Goal: Task Accomplishment & Management: Complete application form

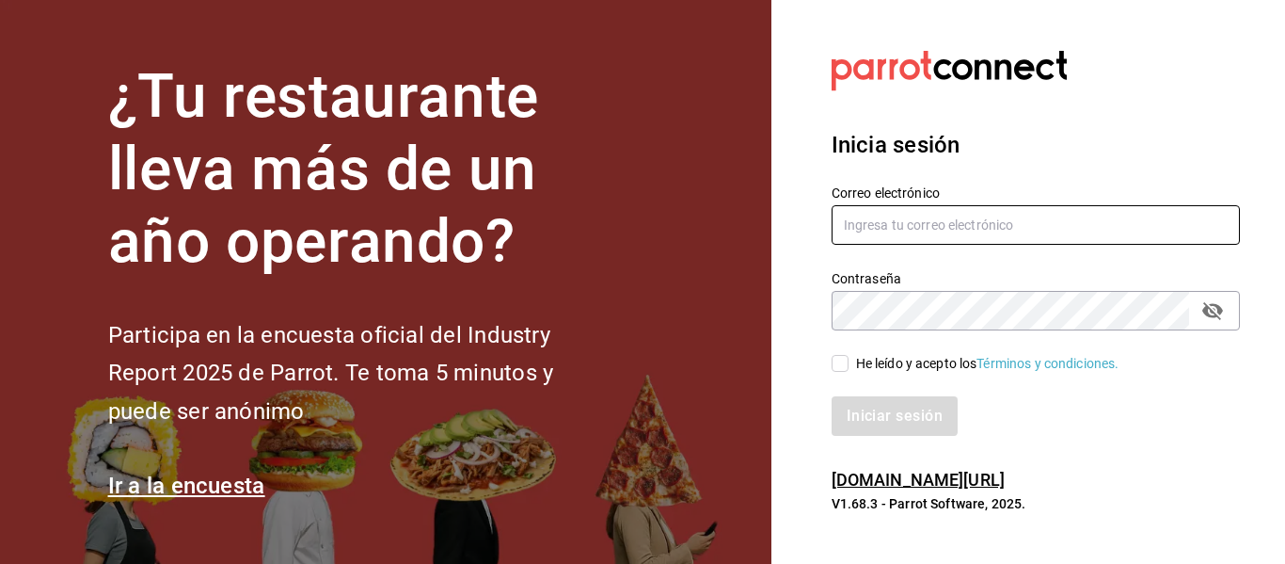
type input "[EMAIL_ADDRESS][DOMAIN_NAME]"
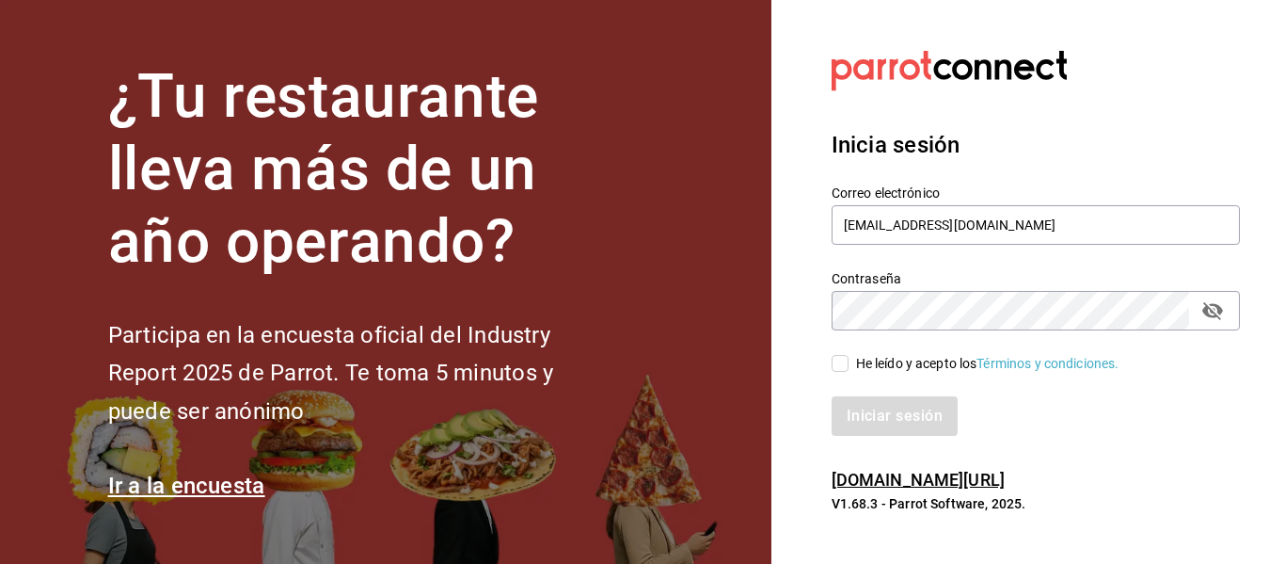
click at [845, 363] on input "He leído y acepto los Términos y condiciones." at bounding box center [840, 363] width 17 height 17
checkbox input "true"
click at [862, 408] on button "Iniciar sesión" at bounding box center [896, 416] width 128 height 40
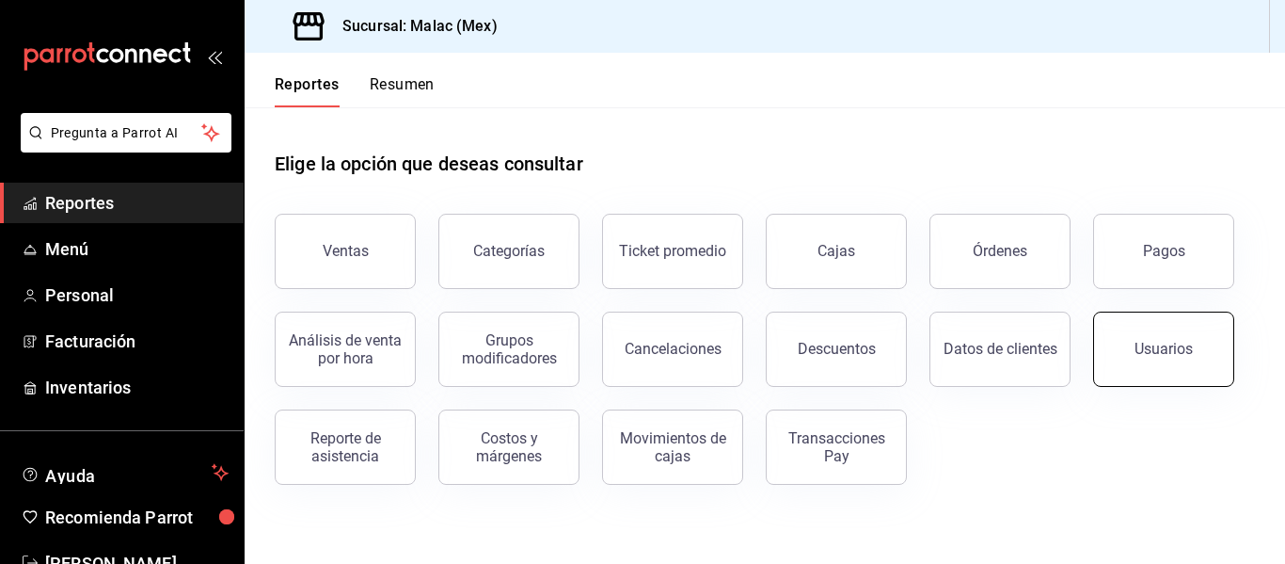
click at [1120, 334] on button "Usuarios" at bounding box center [1163, 348] width 141 height 75
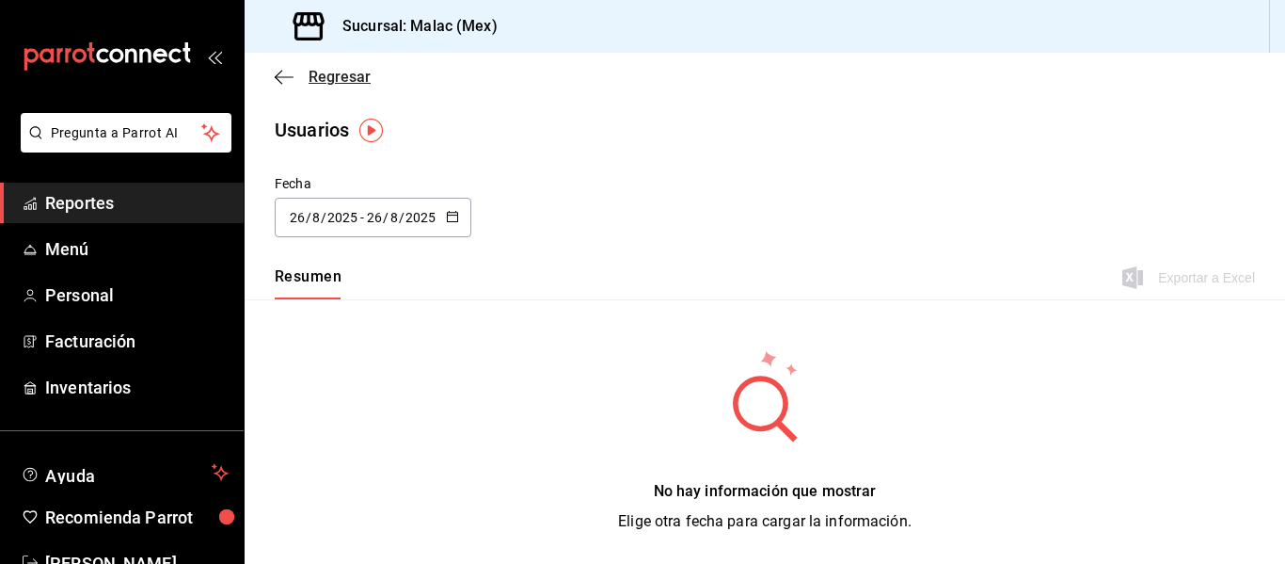
click at [280, 75] on icon "button" at bounding box center [284, 77] width 19 height 17
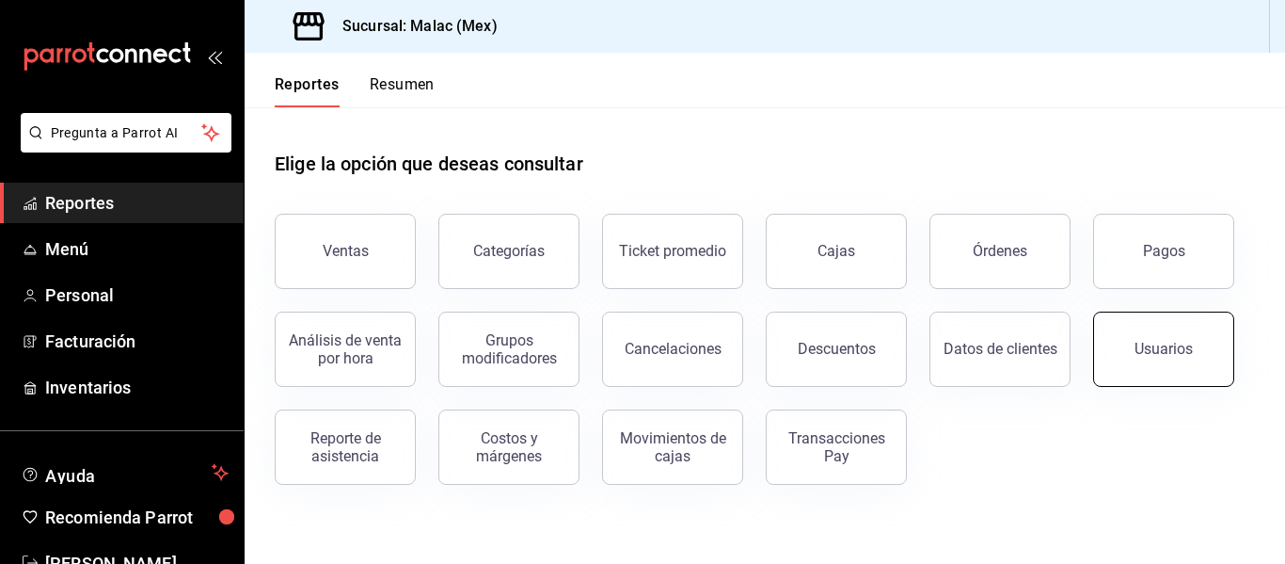
click at [1124, 369] on button "Usuarios" at bounding box center [1163, 348] width 141 height 75
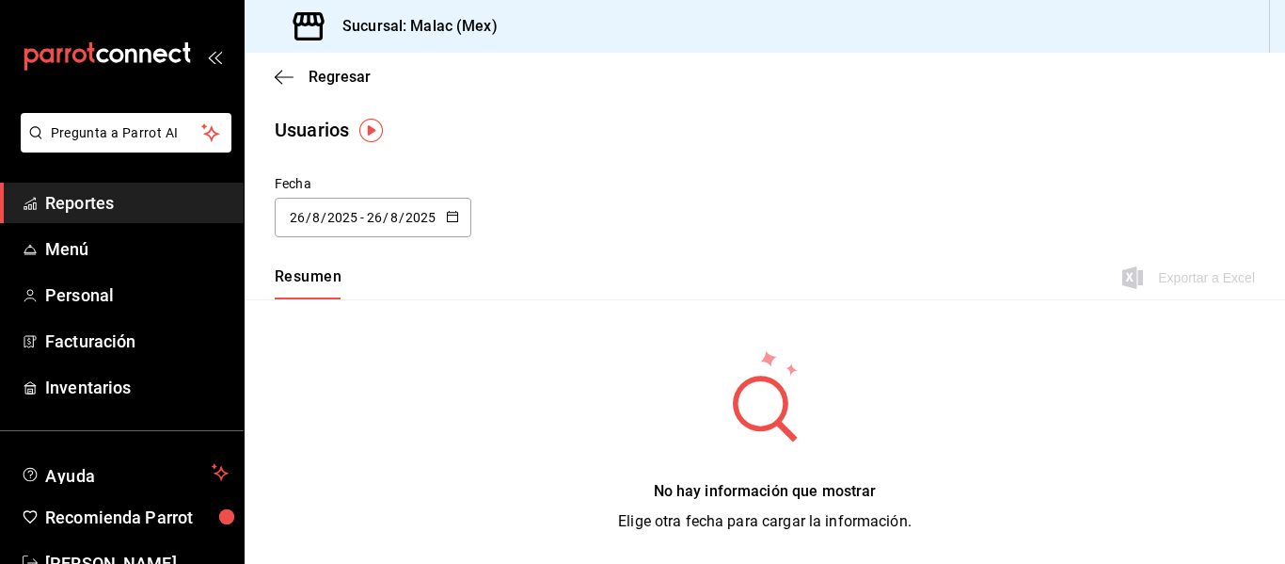
click at [1112, 350] on div "No hay información que mostrar Elige otra fecha para cargar la información." at bounding box center [765, 440] width 1040 height 282
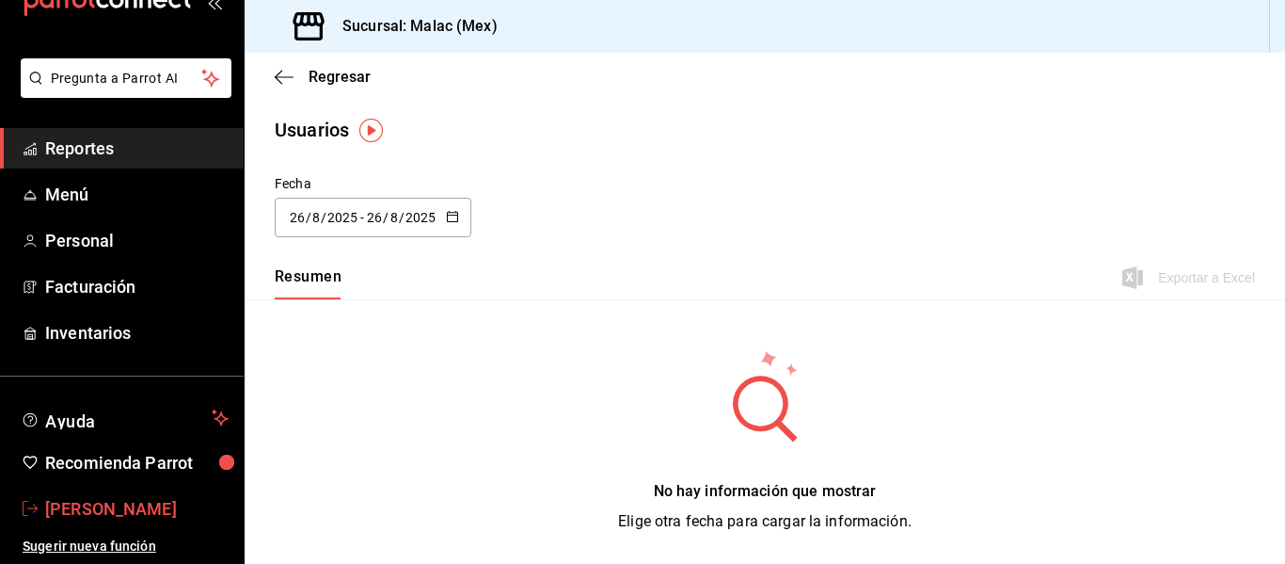
click at [126, 511] on span "[PERSON_NAME]" at bounding box center [136, 508] width 183 height 25
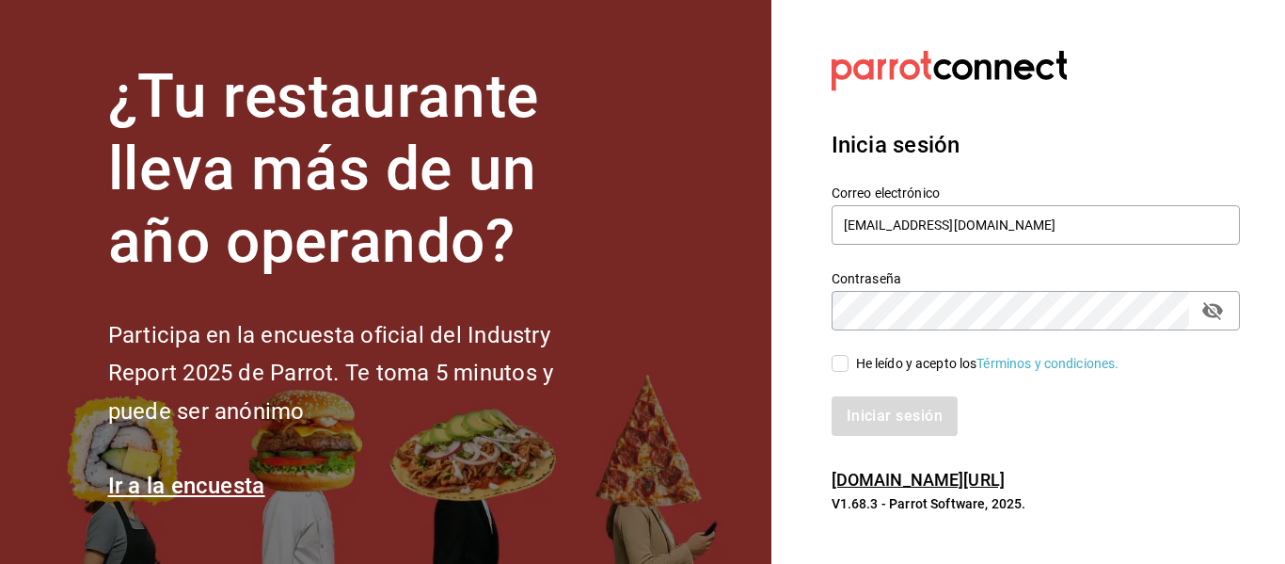
click at [841, 366] on input "He leído y acepto los Términos y condiciones." at bounding box center [840, 363] width 17 height 17
checkbox input "true"
click at [867, 421] on button "Iniciar sesión" at bounding box center [896, 416] width 128 height 40
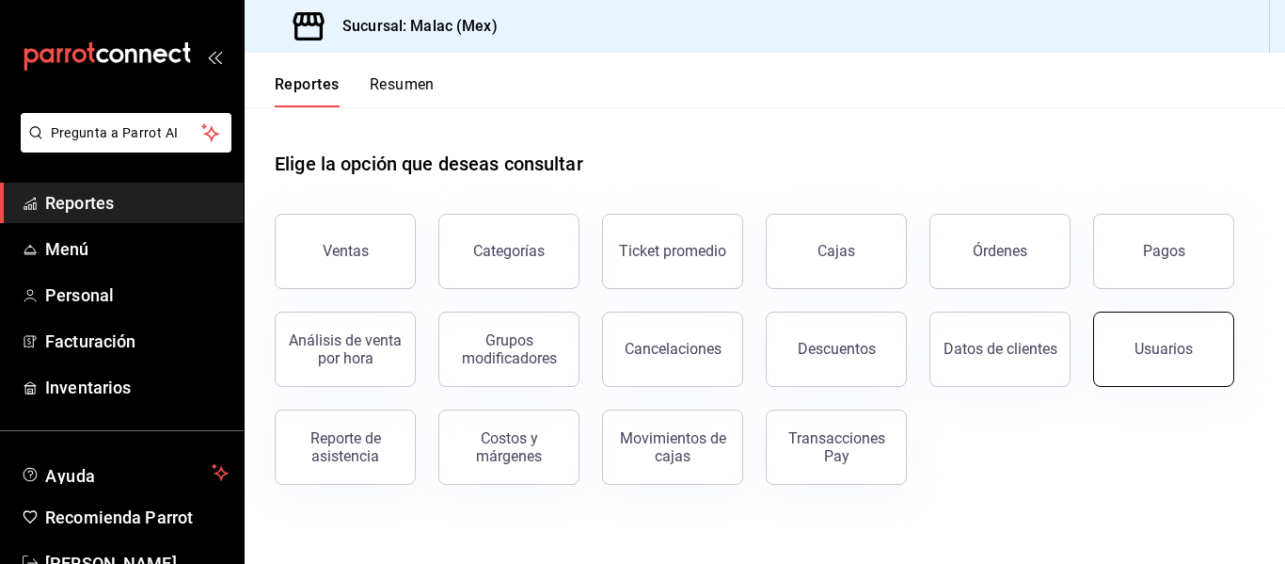
click at [1131, 344] on button "Usuarios" at bounding box center [1163, 348] width 141 height 75
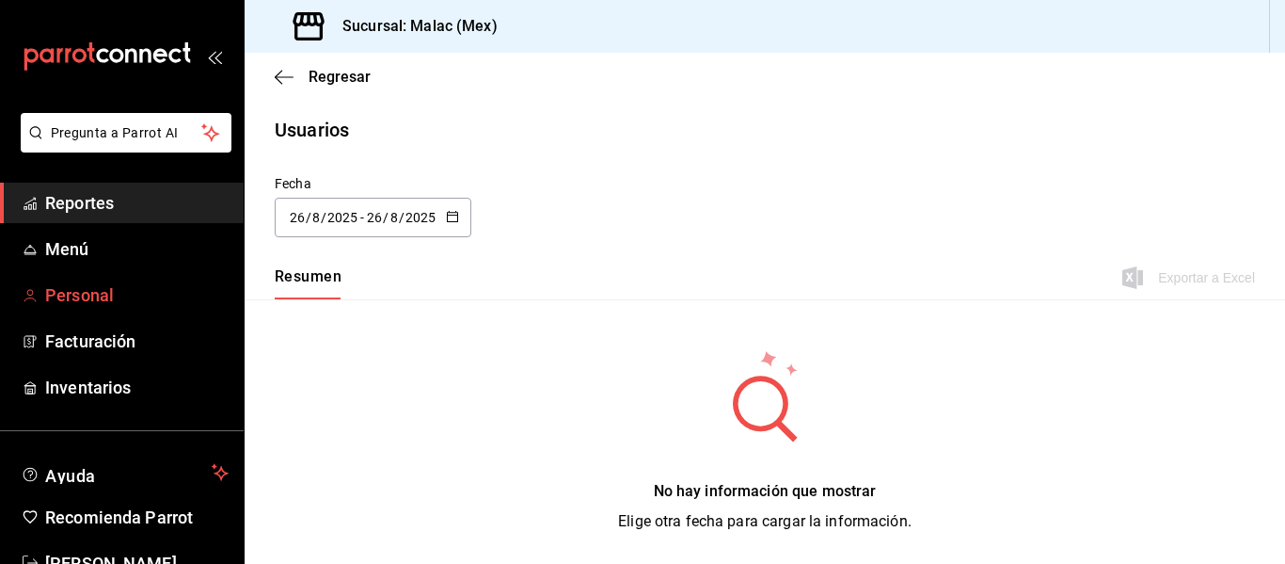
click at [119, 284] on span "Personal" at bounding box center [136, 294] width 183 height 25
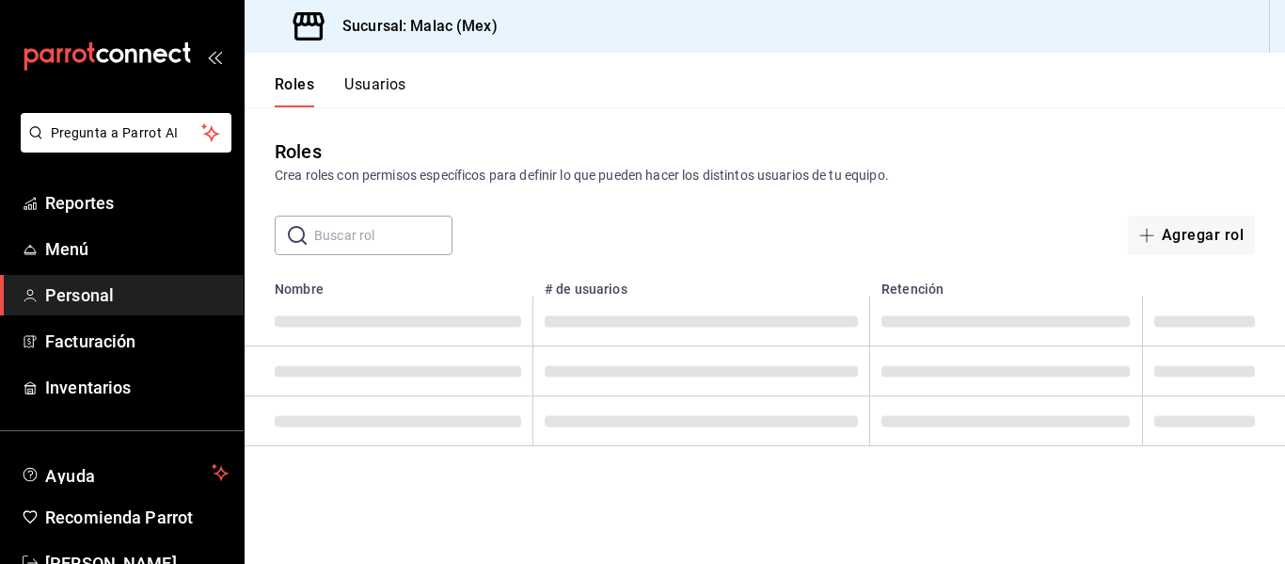
click at [376, 97] on button "Usuarios" at bounding box center [375, 91] width 62 height 32
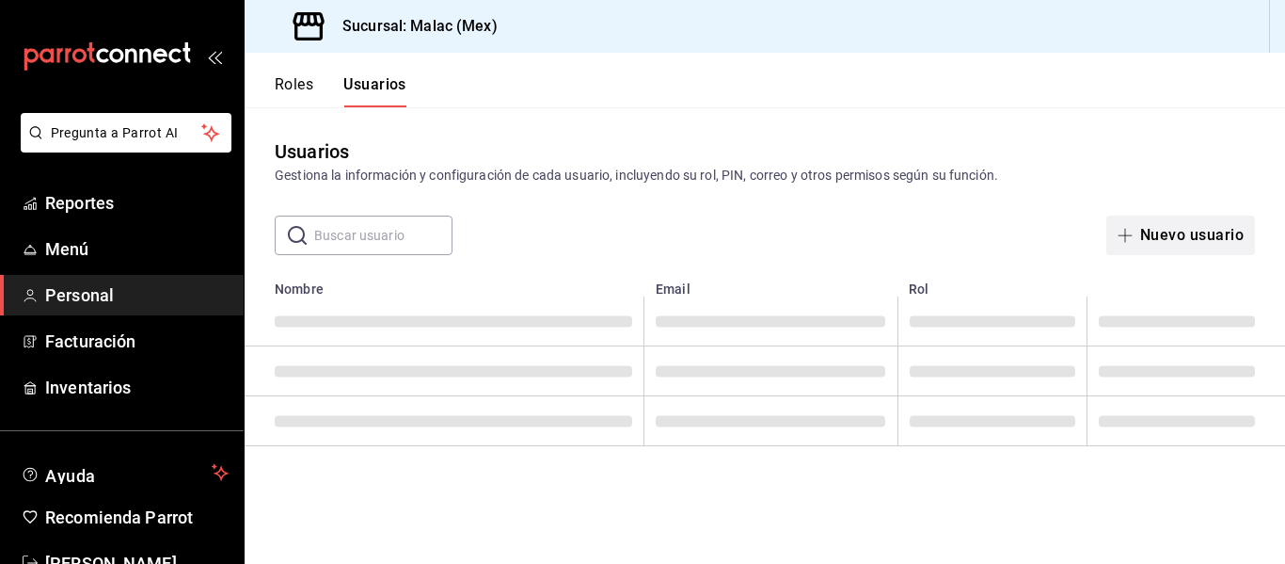
click at [1178, 239] on button "Nuevo usuario" at bounding box center [1180, 235] width 149 height 40
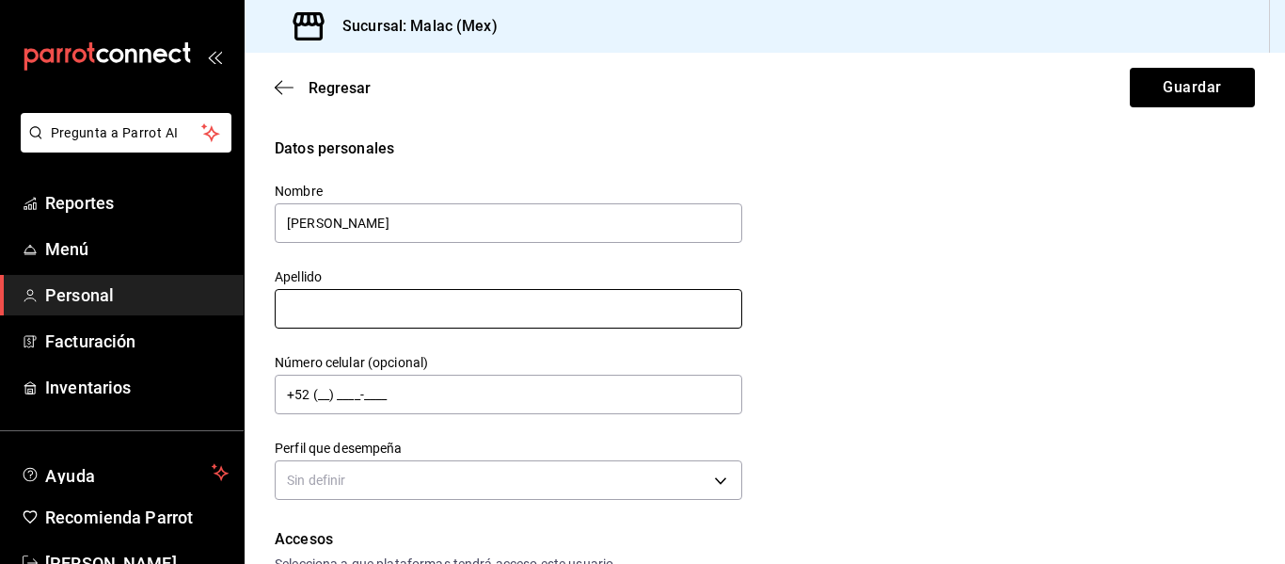
type input "[PERSON_NAME]"
click at [536, 292] on input "text" at bounding box center [509, 309] width 468 height 40
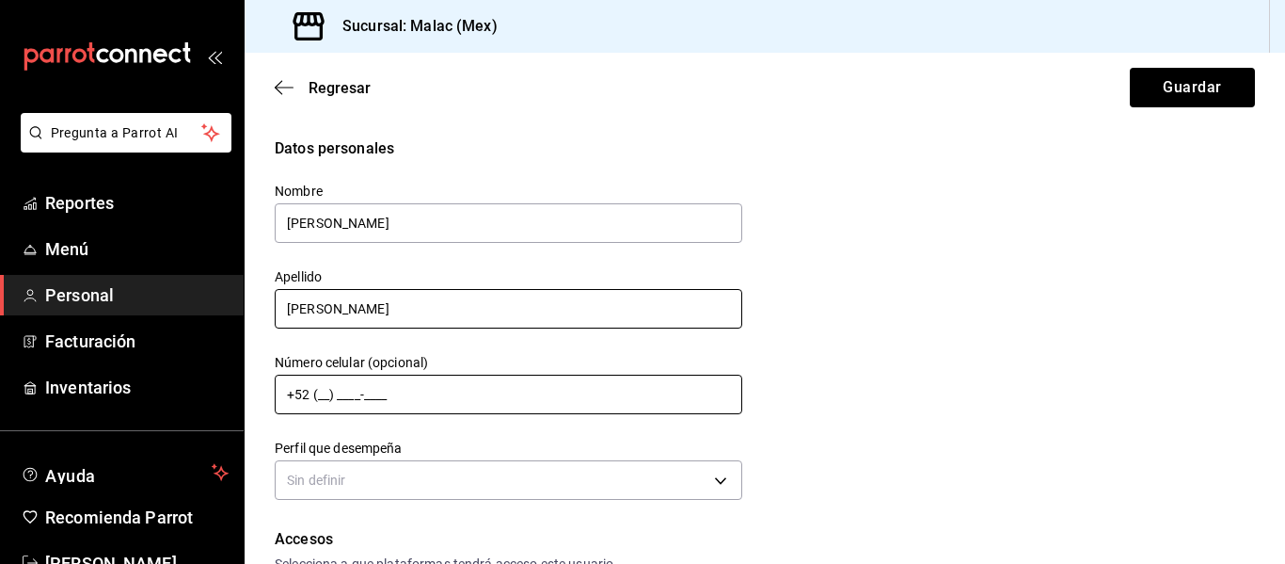
type input "[PERSON_NAME]"
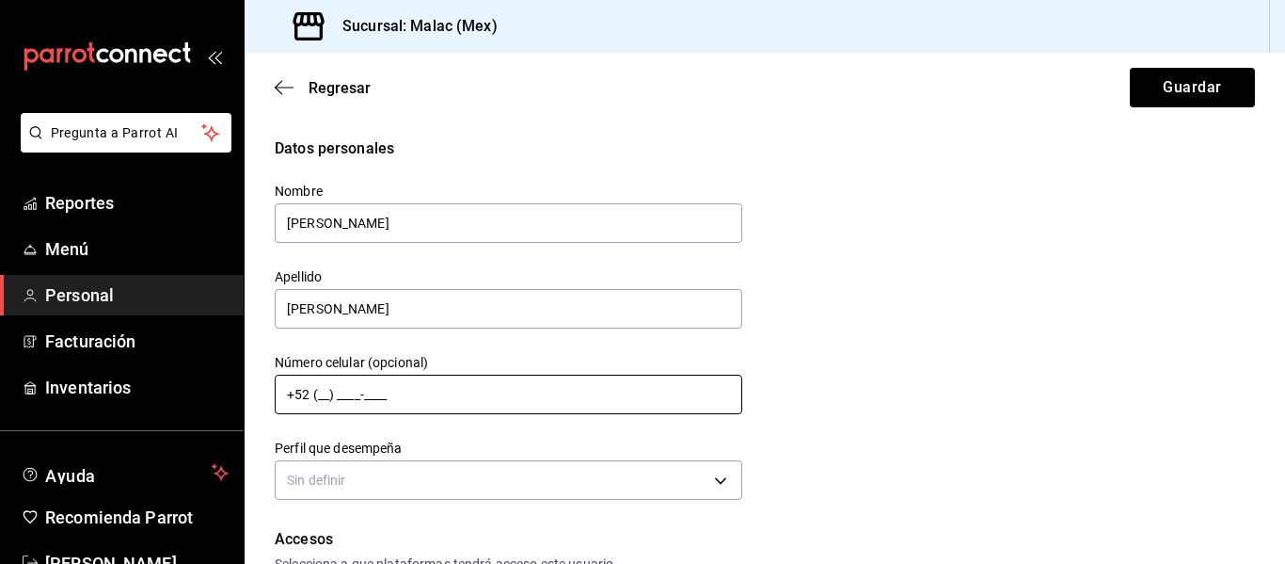
click at [424, 408] on input "+52 (__) ____-____" at bounding box center [509, 394] width 468 height 40
type input "[PHONE_NUMBER]"
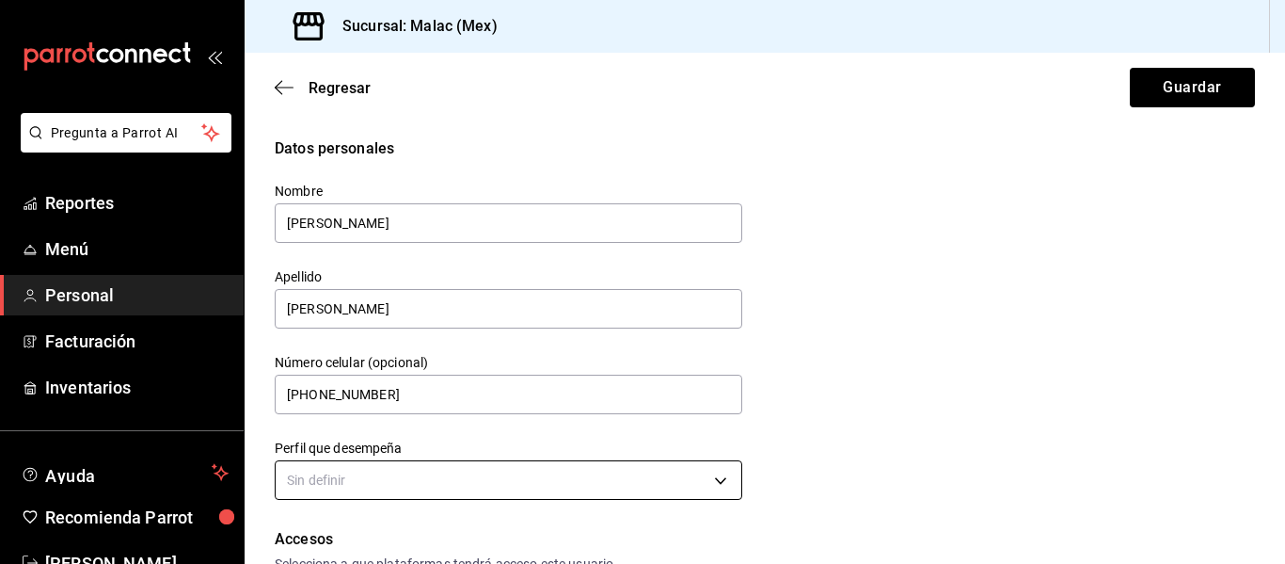
click at [429, 481] on body "Pregunta a Parrot AI Reportes Menú Personal Facturación Inventarios Ayuda Recom…" at bounding box center [642, 282] width 1285 height 564
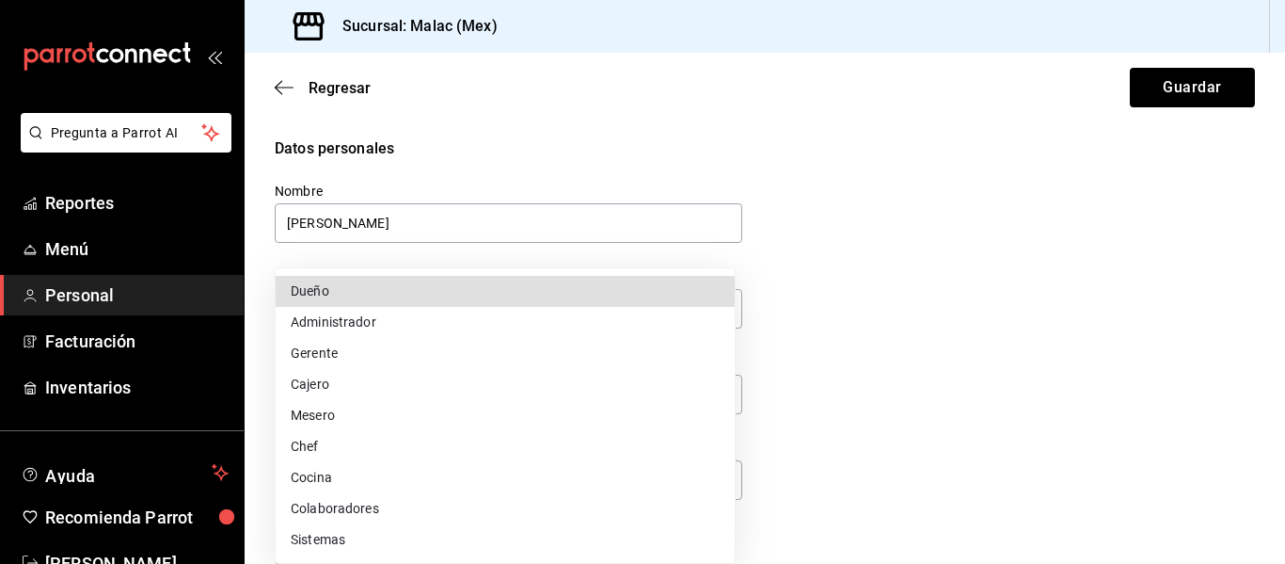
click at [421, 511] on li "Colaboradores" at bounding box center [505, 508] width 459 height 31
type input "STAFF"
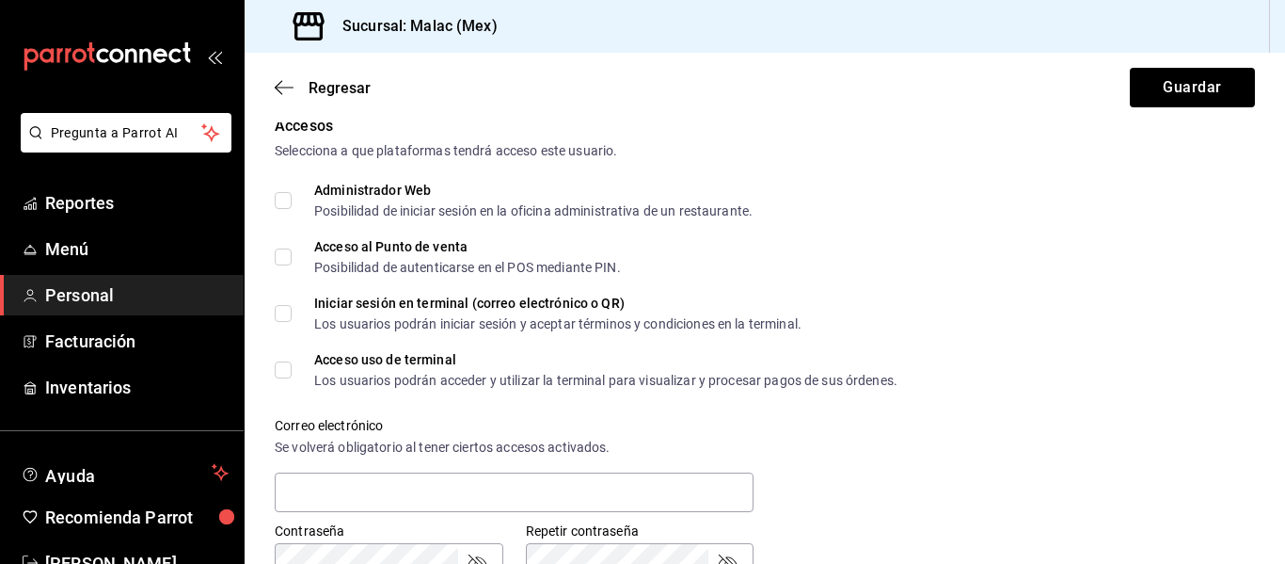
scroll to position [470, 0]
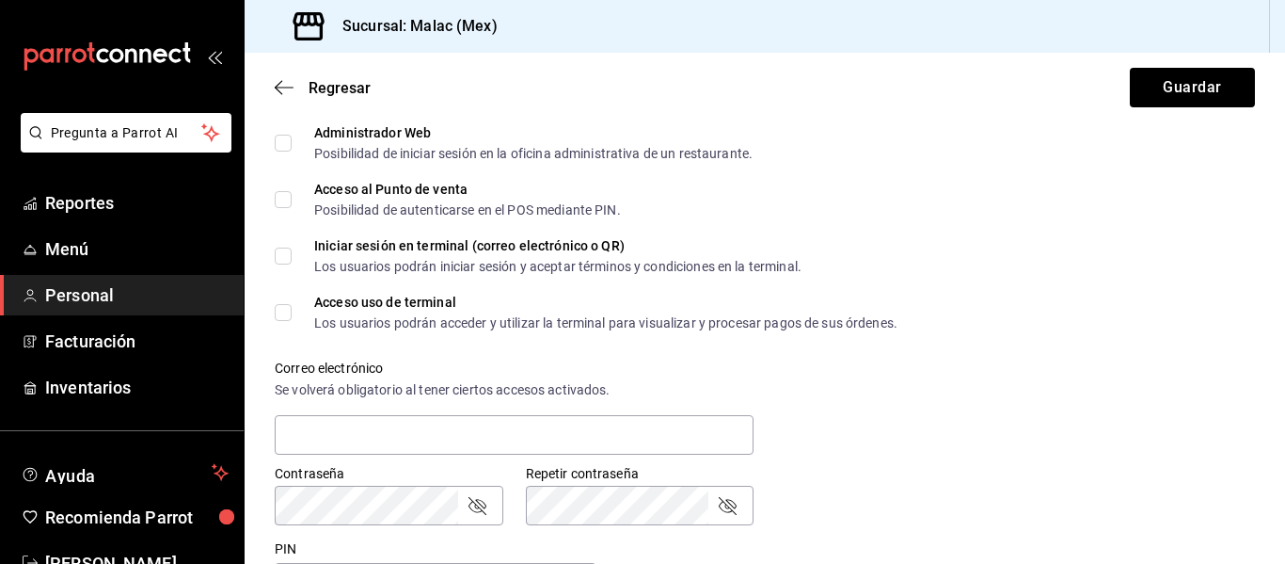
click at [275, 192] on input "Acceso al Punto de venta Posibilidad de autenticarse en el POS mediante PIN." at bounding box center [283, 199] width 17 height 17
checkbox input "true"
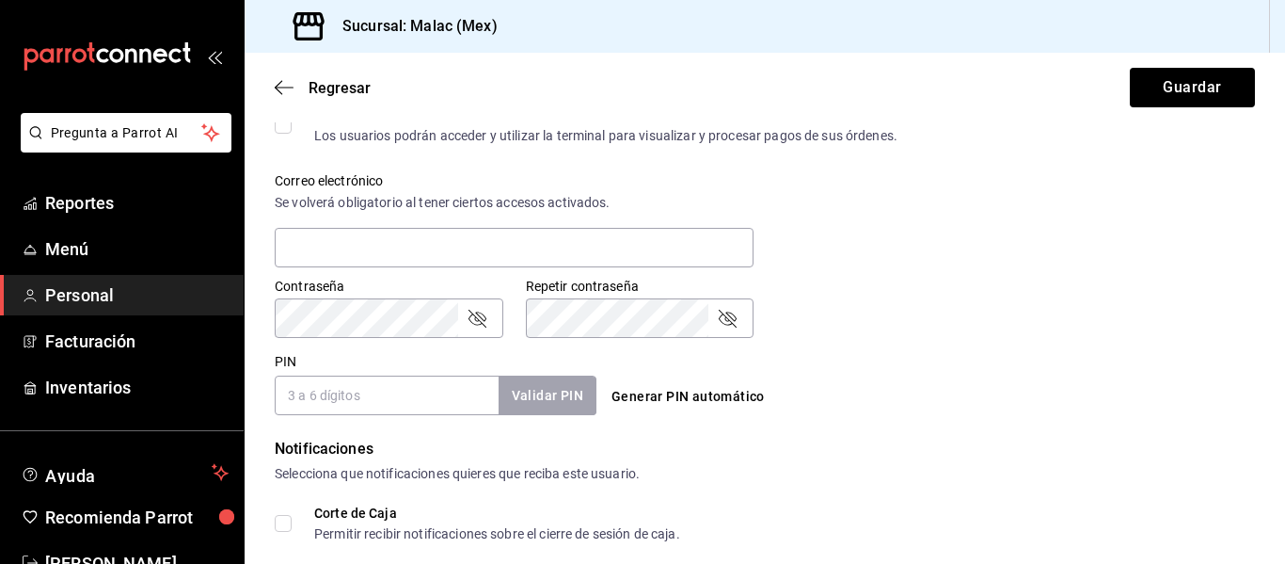
scroll to position [659, 0]
click at [354, 236] on input "text" at bounding box center [514, 247] width 479 height 40
type input "A"
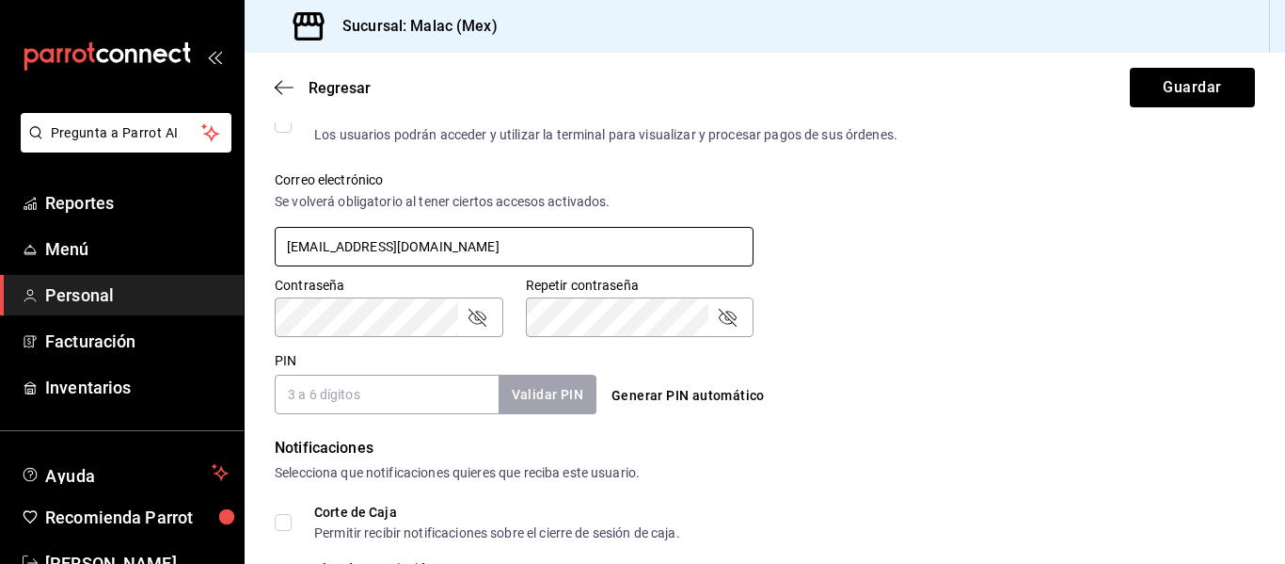
type input "[EMAIL_ADDRESS][DOMAIN_NAME]"
drag, startPoint x: 992, startPoint y: 356, endPoint x: 953, endPoint y: 370, distance: 41.1
click at [992, 356] on div "PIN Validar PIN ​ Generar PIN automático" at bounding box center [761, 379] width 988 height 70
click at [478, 400] on input "PIN" at bounding box center [387, 394] width 224 height 40
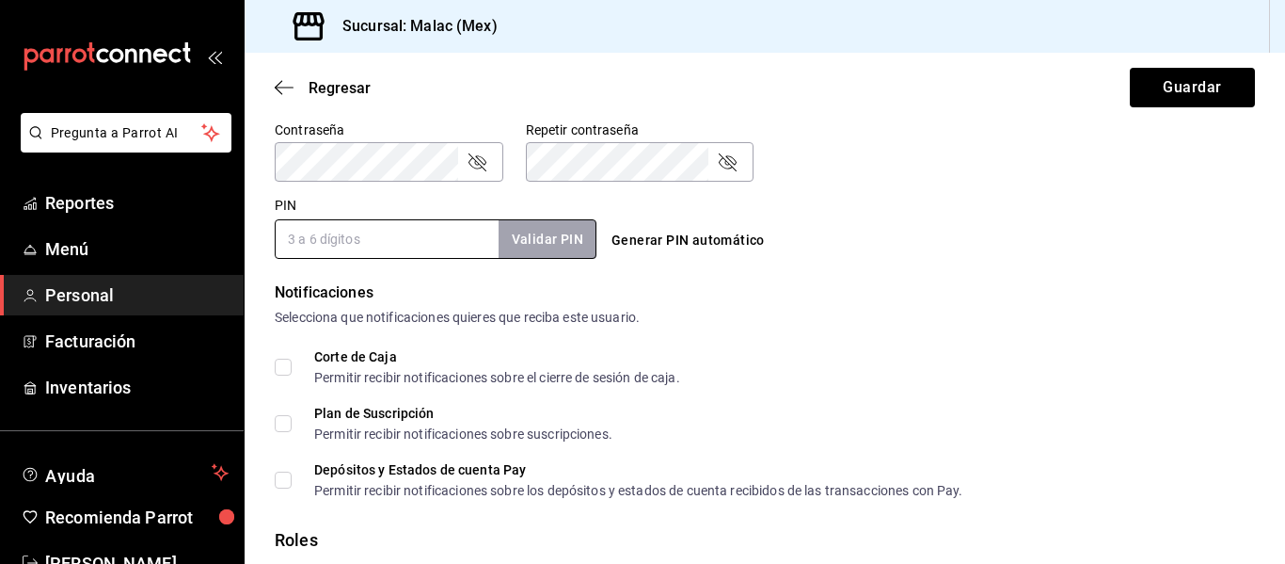
scroll to position [847, 0]
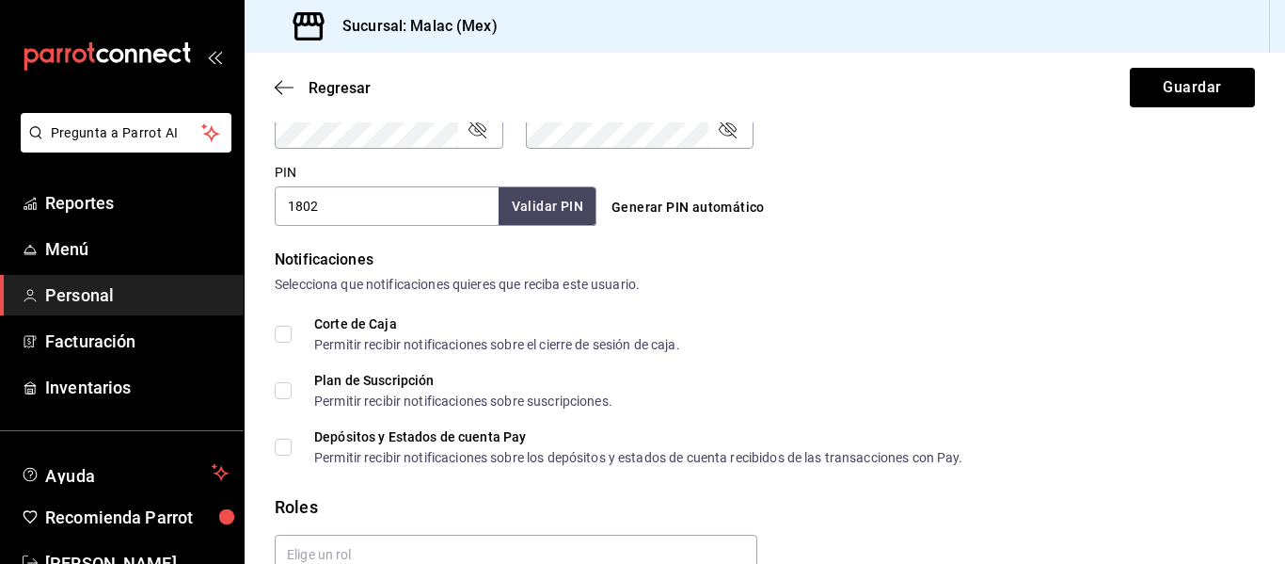
type input "1802"
click at [533, 220] on button "Validar PIN" at bounding box center [547, 206] width 100 height 40
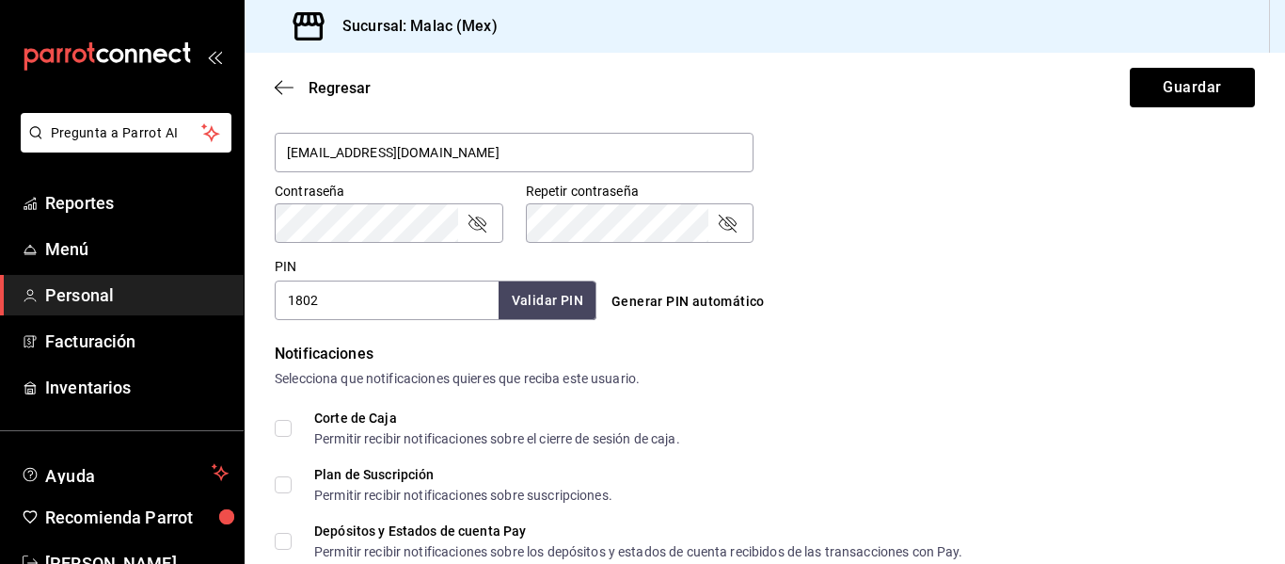
scroll to position [752, 0]
click at [458, 302] on input "1802" at bounding box center [387, 301] width 224 height 40
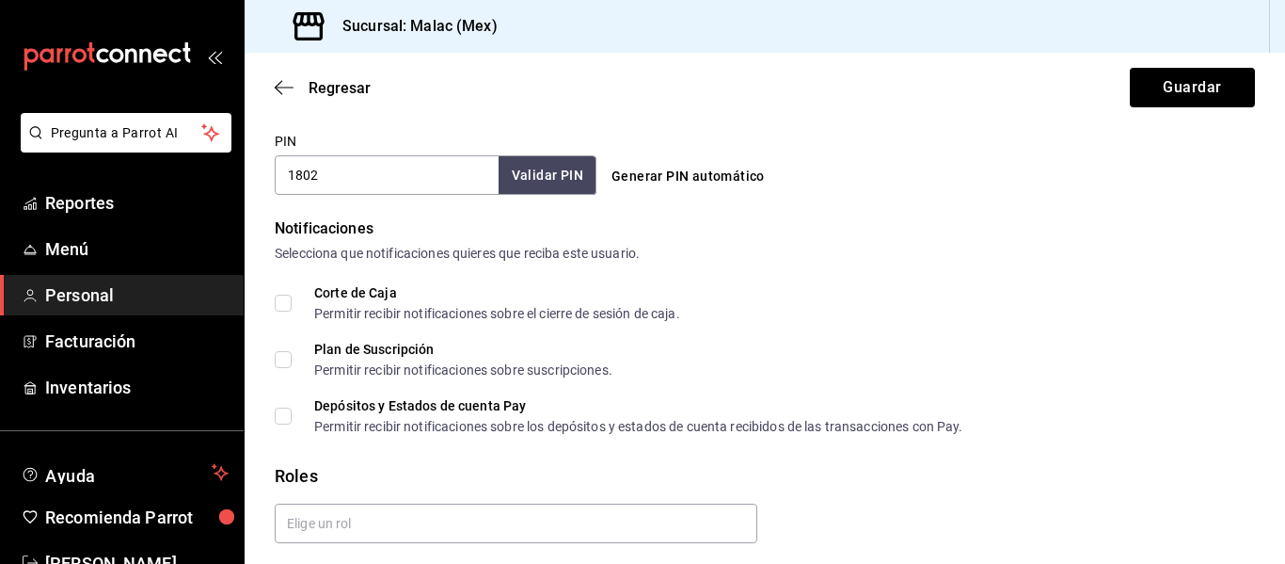
scroll to position [940, 0]
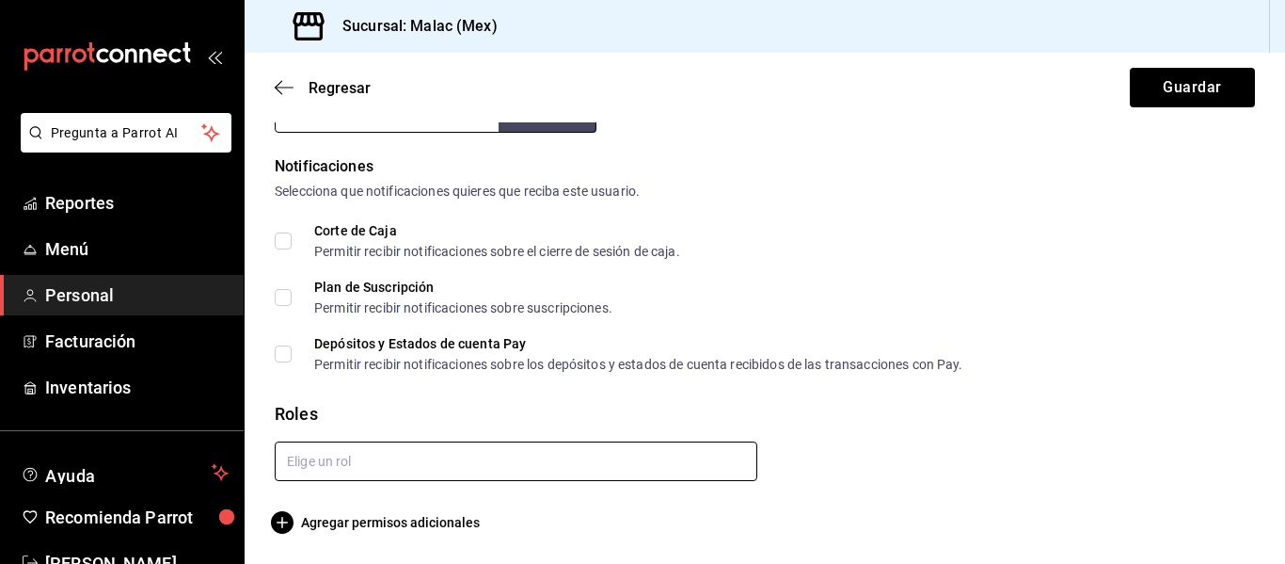
click at [520, 443] on input "text" at bounding box center [516, 461] width 483 height 40
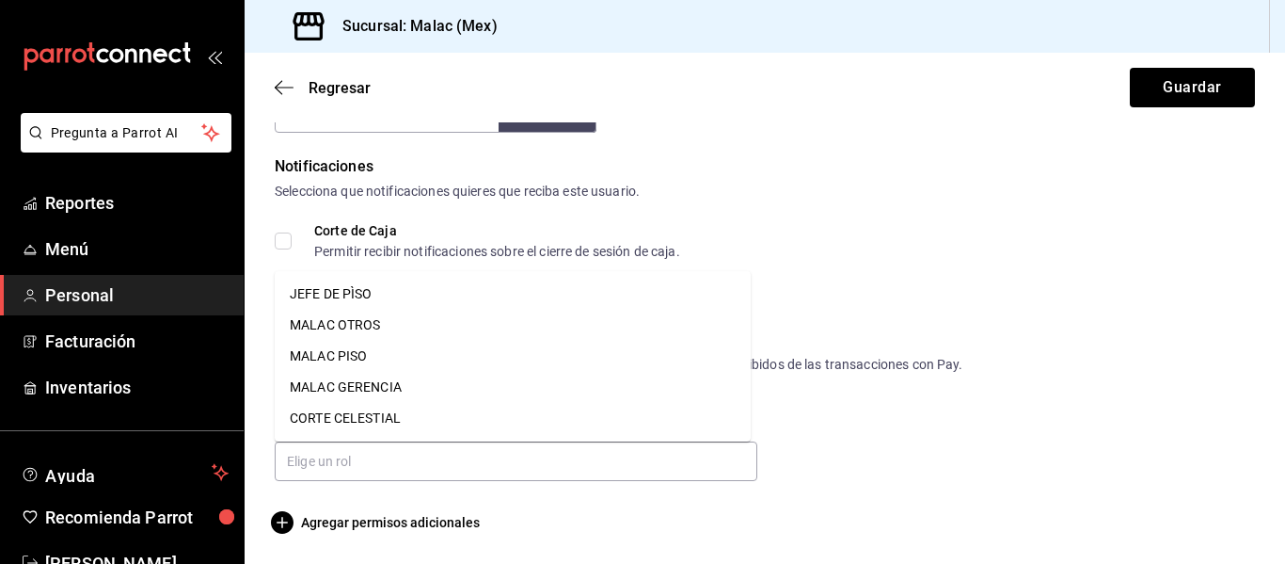
click at [805, 439] on div at bounding box center [757, 453] width 995 height 55
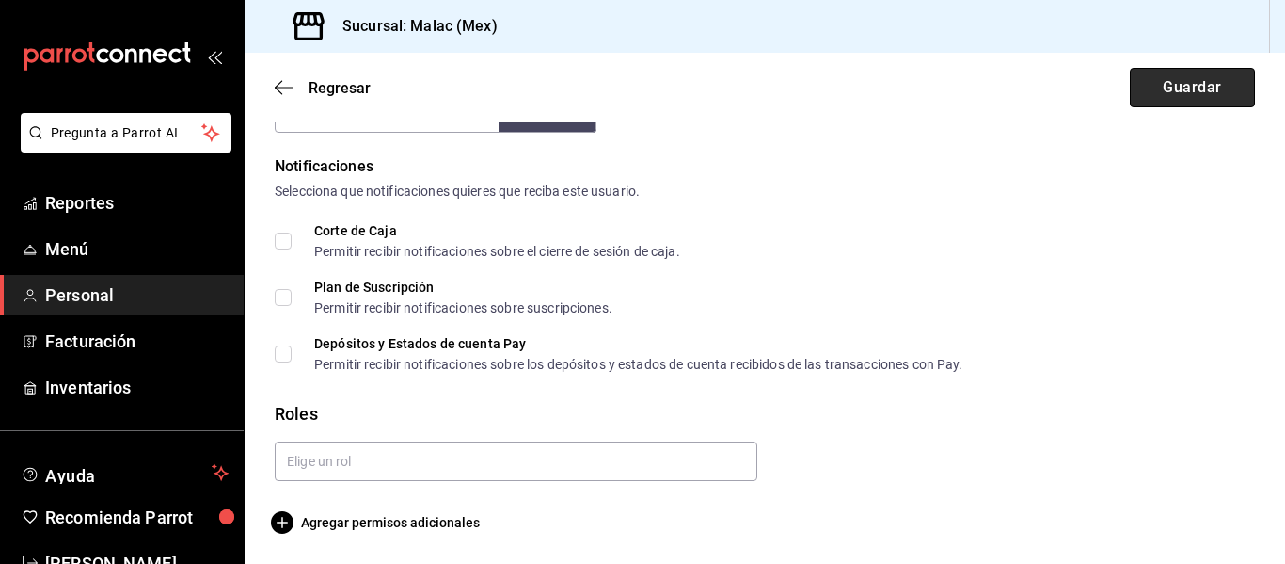
click at [1156, 96] on button "Guardar" at bounding box center [1192, 88] width 125 height 40
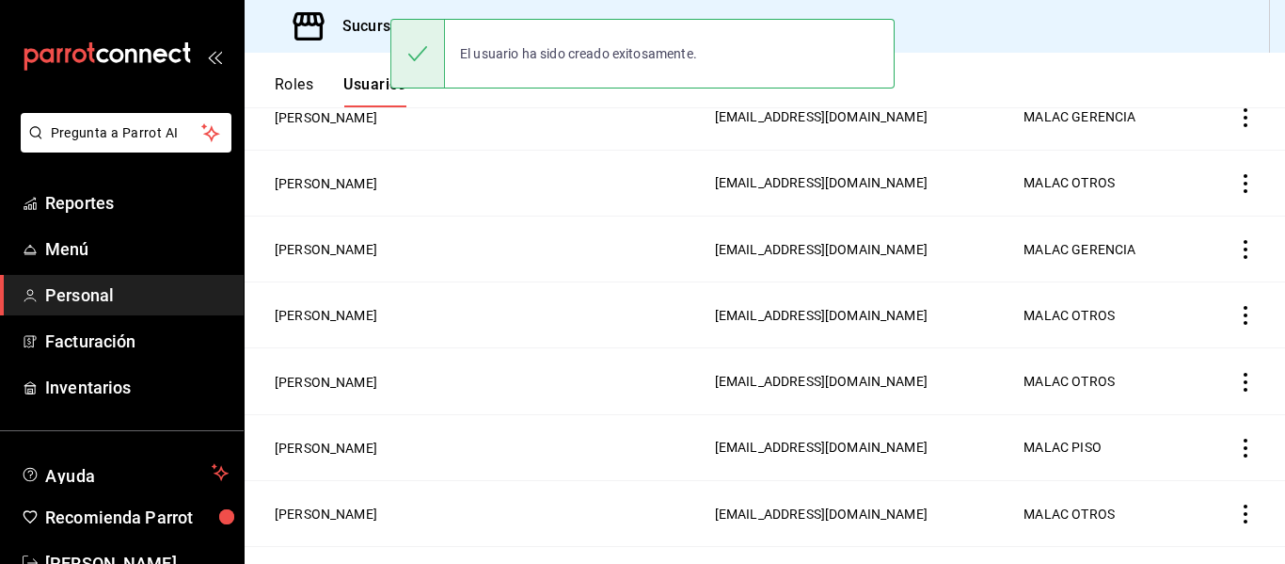
scroll to position [1006, 0]
